Goal: Transaction & Acquisition: Purchase product/service

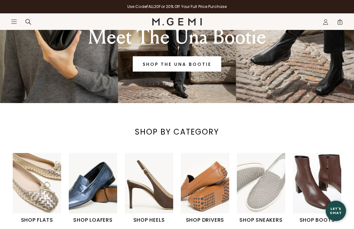
click at [287, 2] on link "Use Code FALL20 For 20% Off Your Full Price Purchase" at bounding box center [177, 6] width 354 height 13
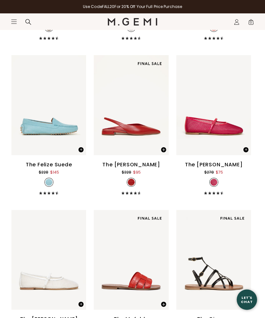
scroll to position [2950, 0]
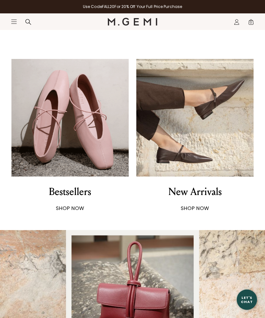
scroll to position [235, 0]
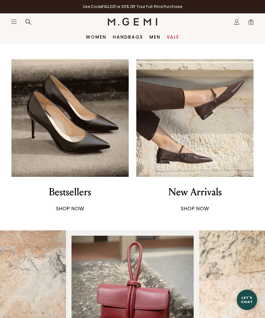
click at [226, 148] on img at bounding box center [195, 117] width 117 height 117
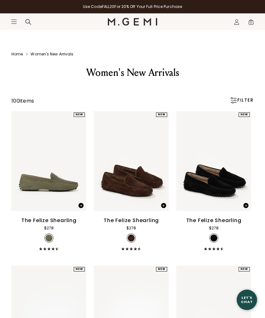
scroll to position [45, 0]
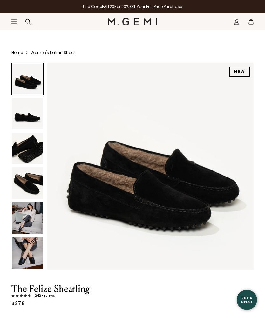
scroll to position [96, 0]
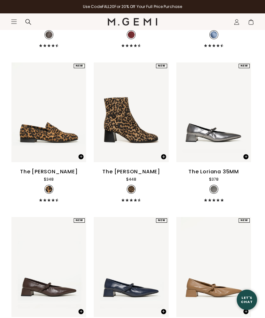
scroll to position [4239, 0]
